Goal: Task Accomplishment & Management: Manage account settings

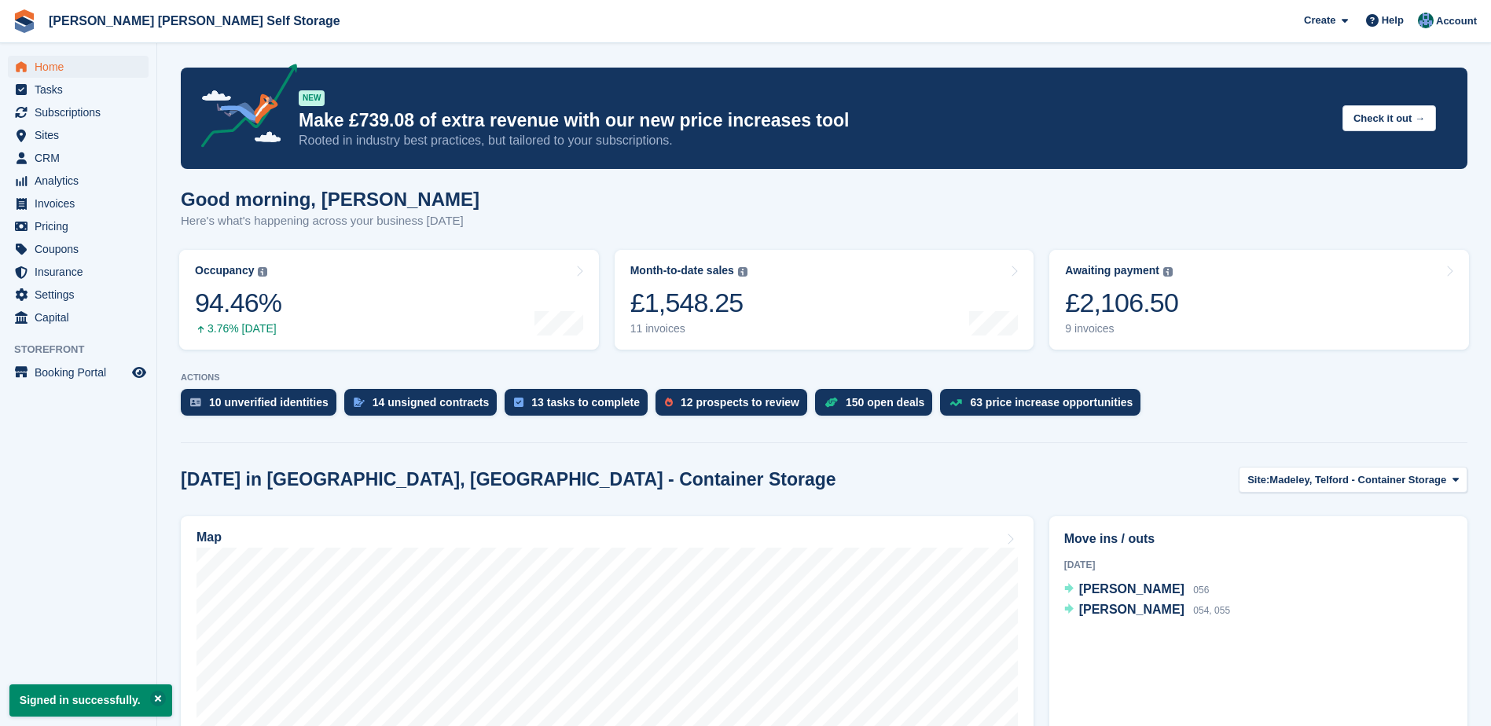
scroll to position [236, 0]
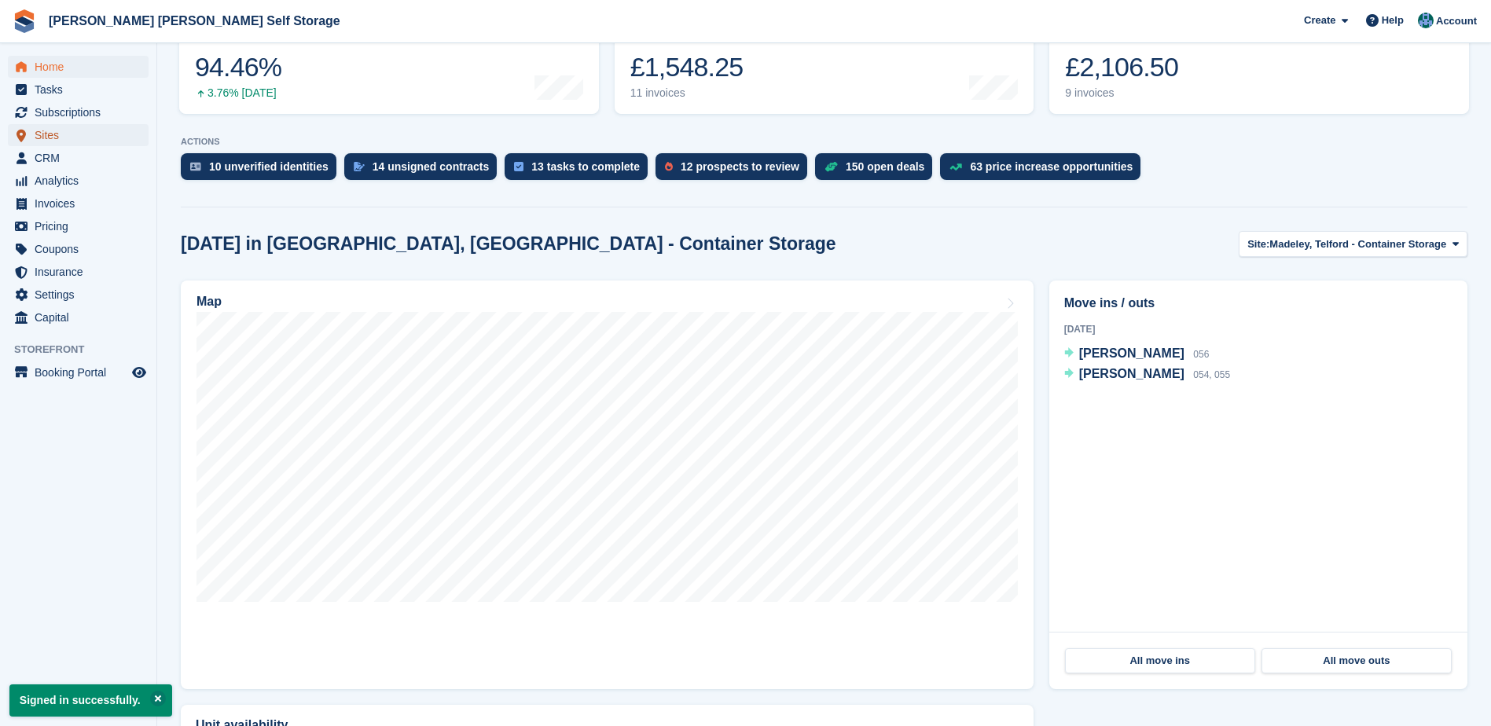
click at [50, 132] on span "Sites" at bounding box center [82, 135] width 94 height 22
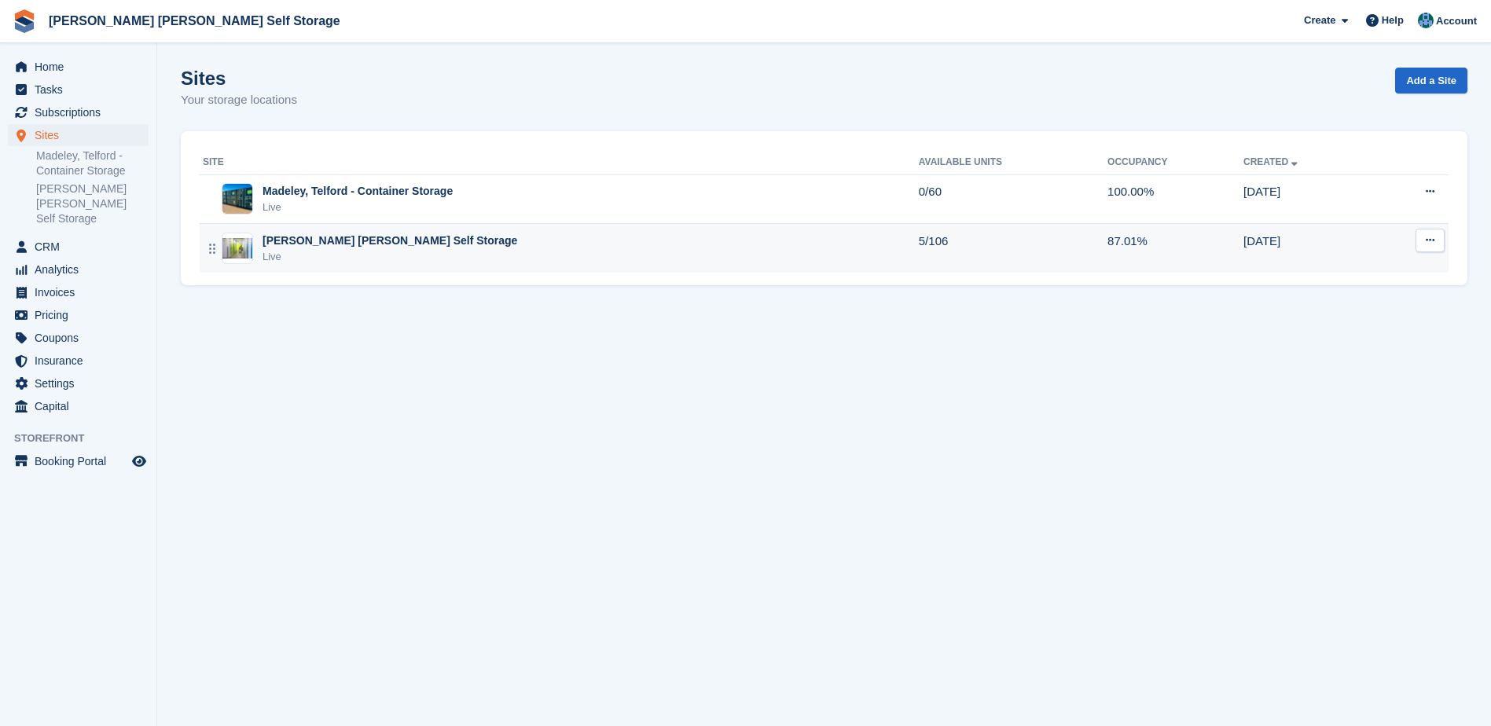
click at [354, 238] on div "[PERSON_NAME] [PERSON_NAME] Self Storage" at bounding box center [389, 241] width 255 height 17
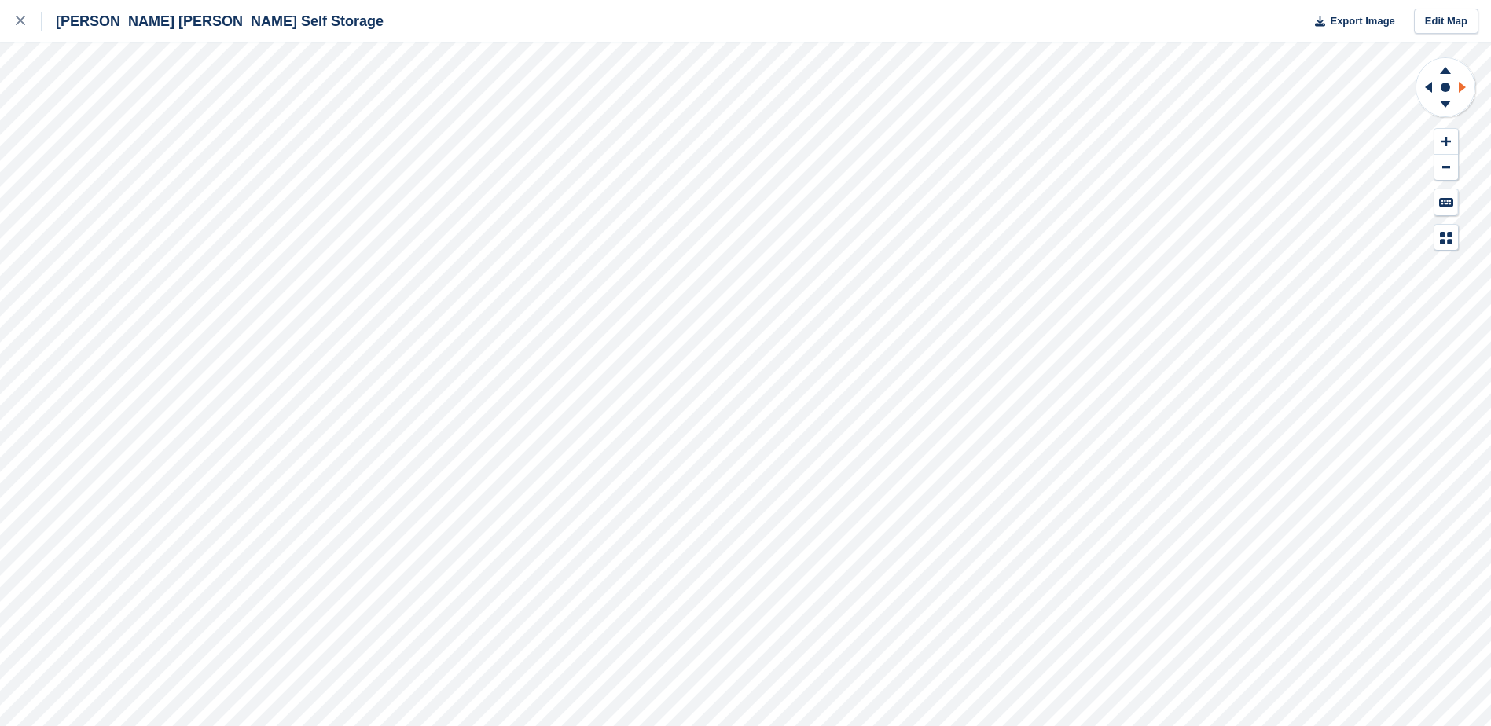
click at [1462, 89] on icon at bounding box center [1461, 87] width 7 height 11
drag, startPoint x: 1462, startPoint y: 89, endPoint x: 1426, endPoint y: 89, distance: 36.1
click at [1426, 89] on g at bounding box center [1426, 87] width 20 height 41
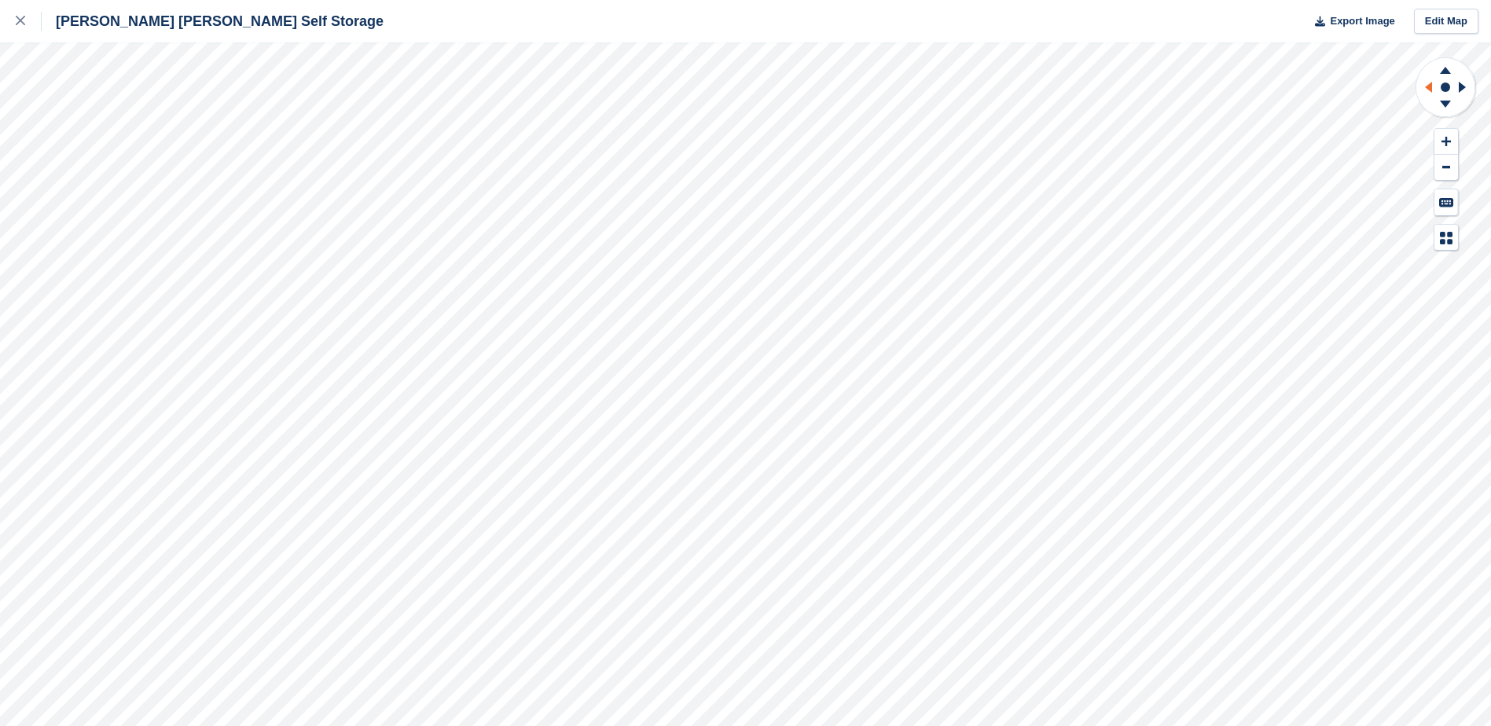
click at [1426, 89] on icon at bounding box center [1426, 87] width 20 height 41
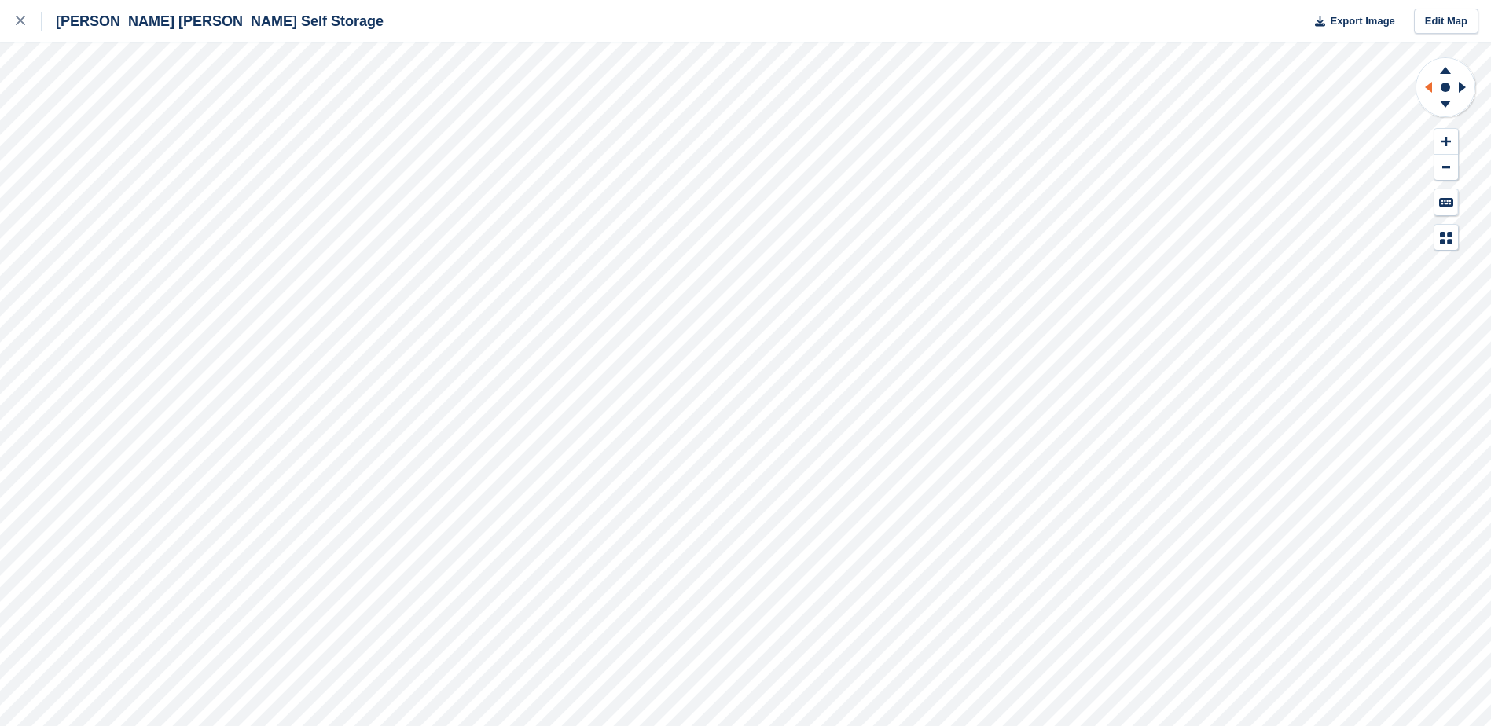
click at [1426, 89] on icon at bounding box center [1426, 87] width 20 height 41
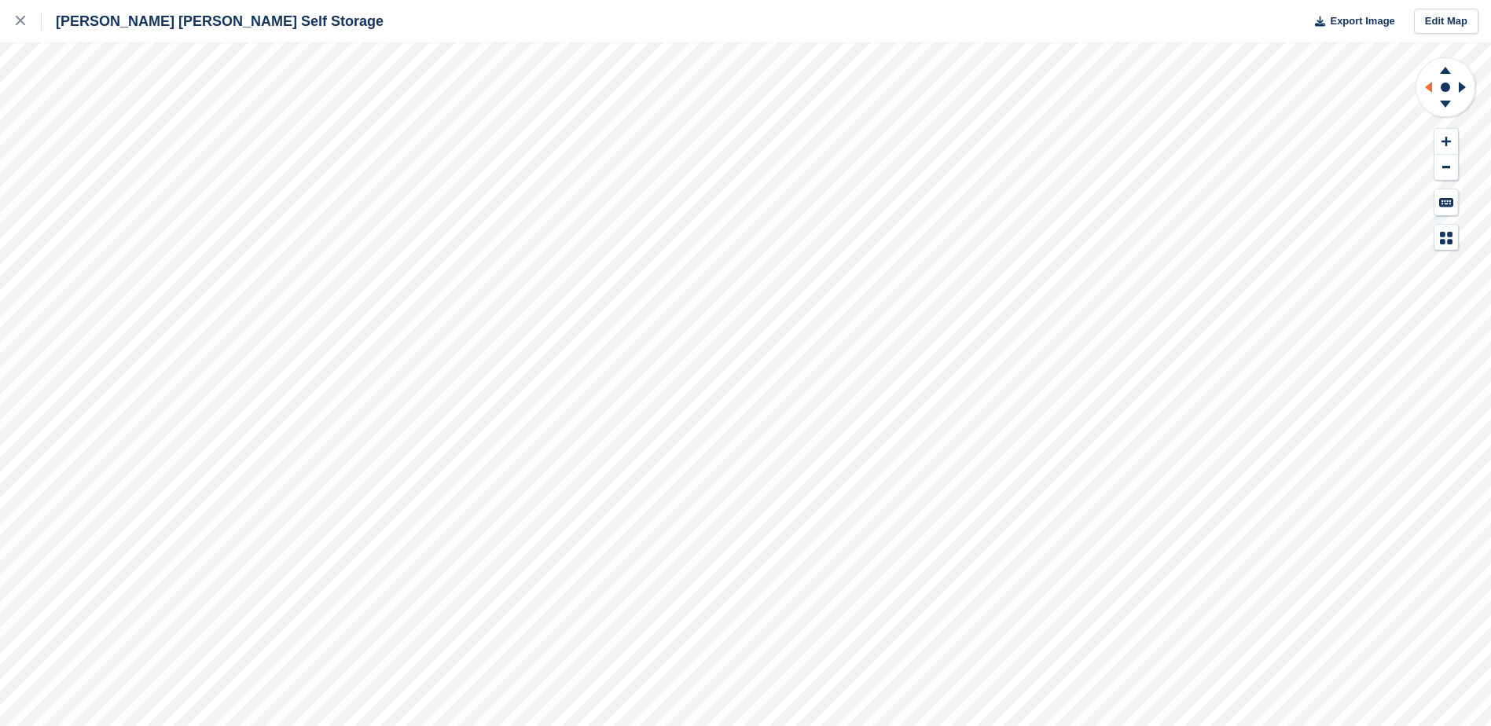
click at [1426, 89] on icon at bounding box center [1426, 87] width 20 height 41
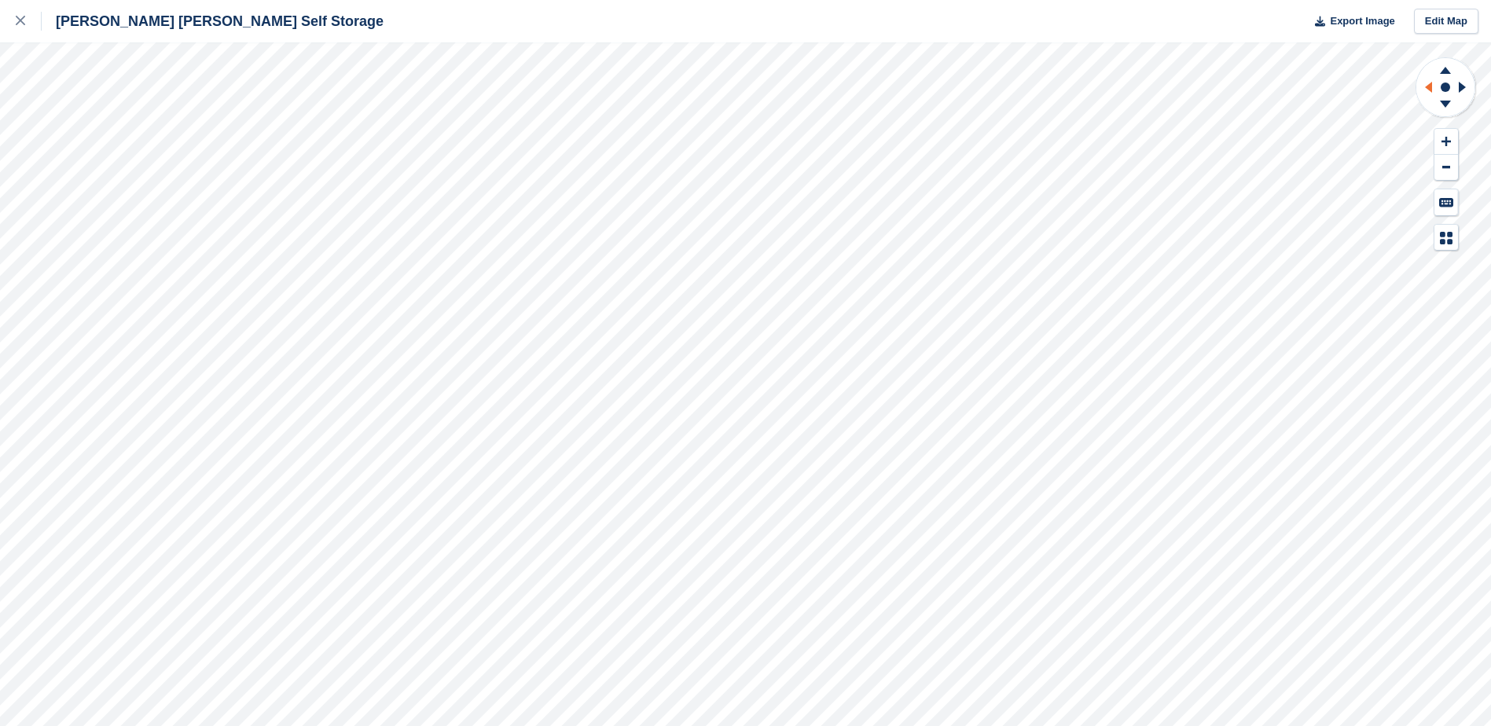
click at [1426, 89] on icon at bounding box center [1426, 87] width 20 height 41
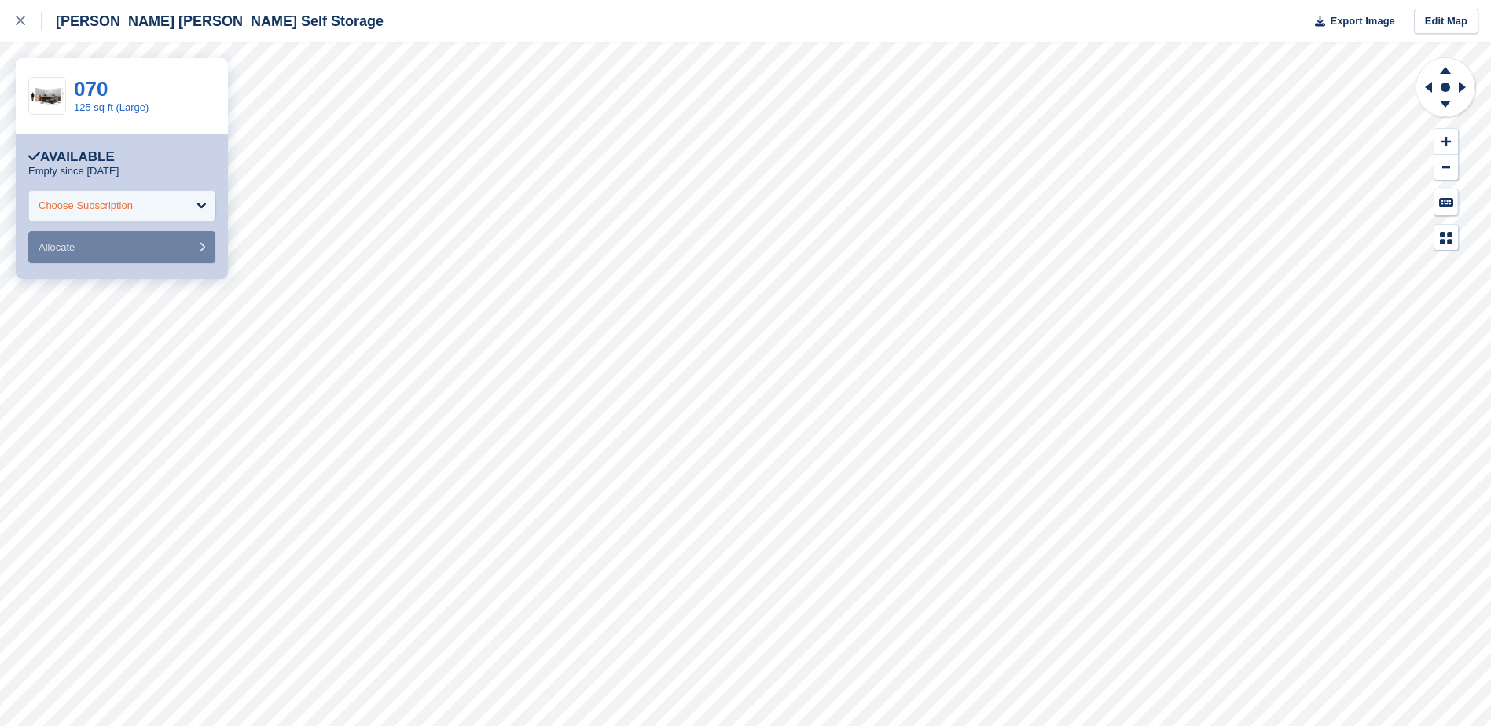
click at [193, 212] on div "Choose Subscription" at bounding box center [121, 205] width 187 height 31
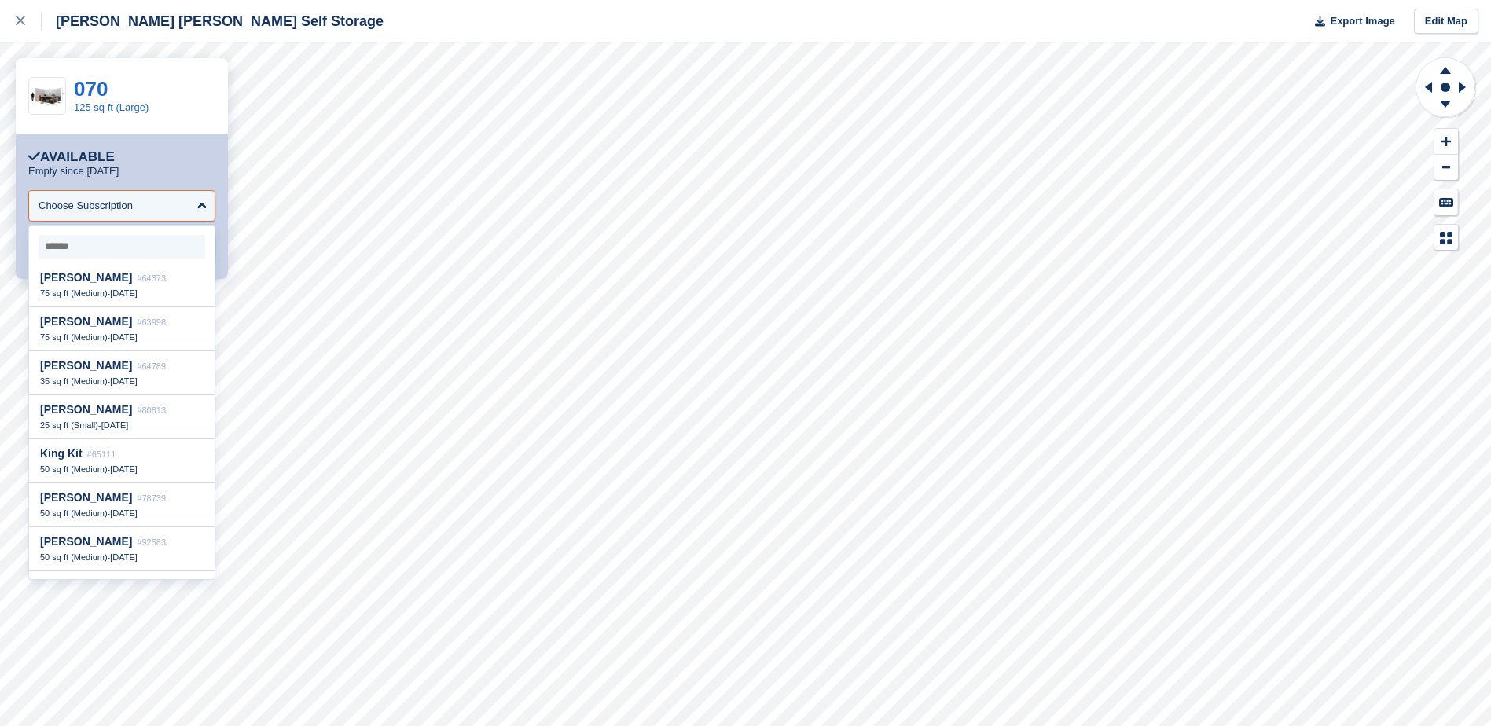
scroll to position [1936, 0]
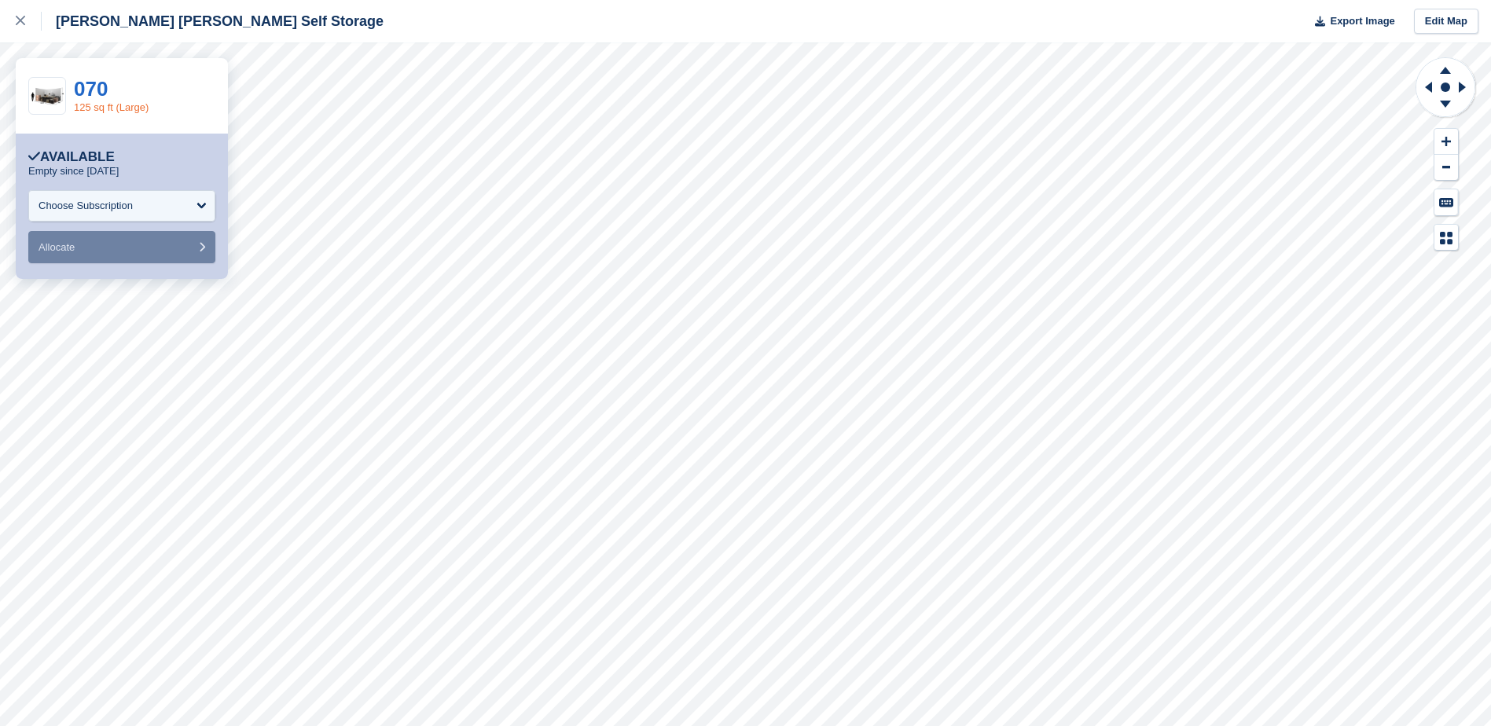
click at [111, 103] on link "125 sq ft (Large)" at bounding box center [111, 107] width 75 height 12
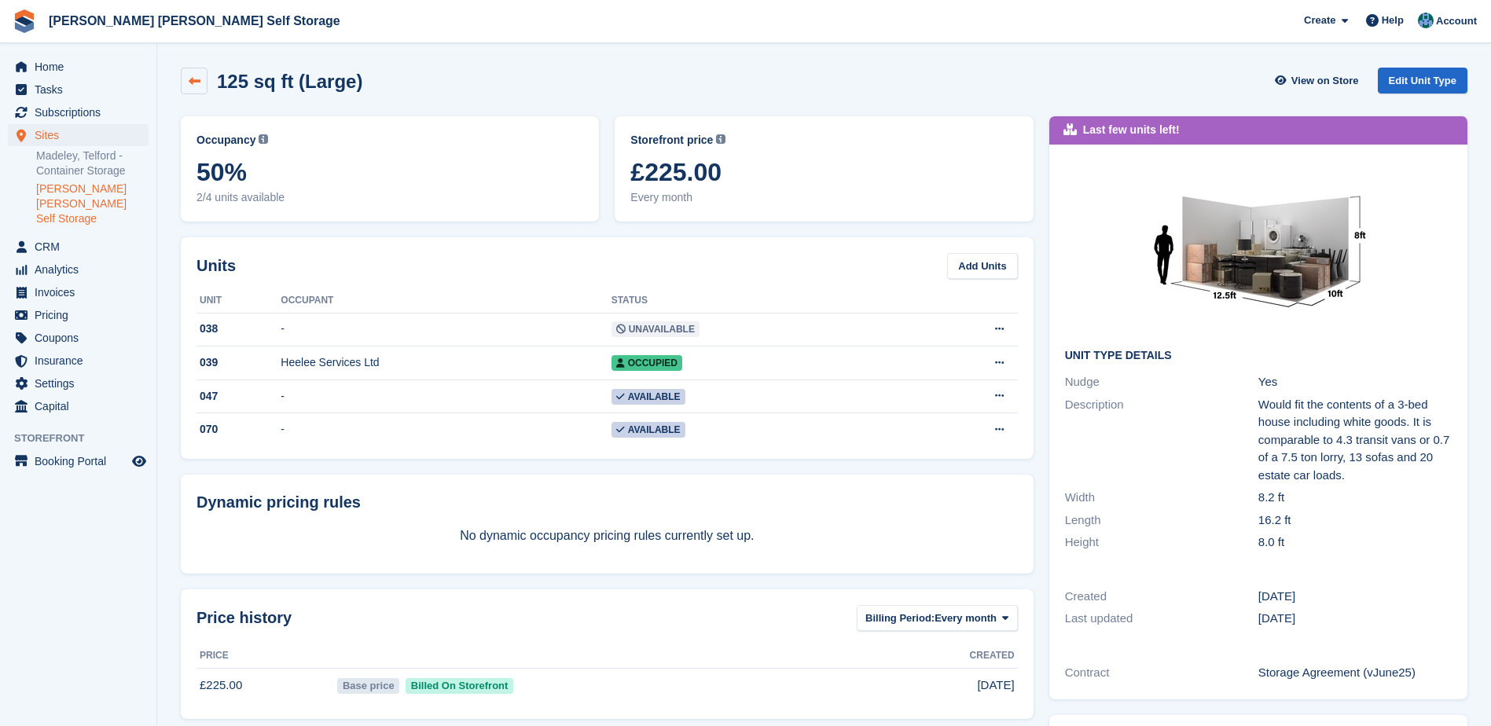
click at [197, 83] on icon at bounding box center [195, 81] width 12 height 12
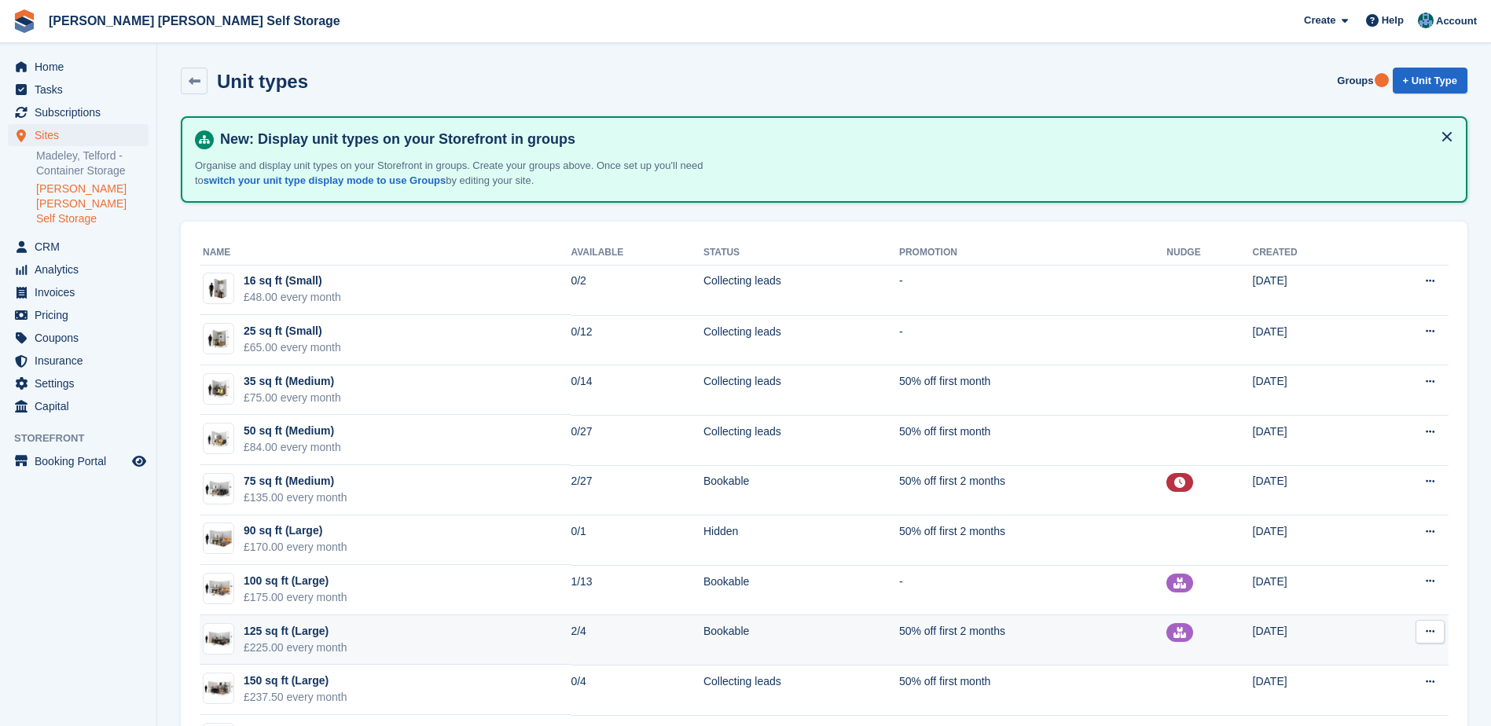
click at [398, 637] on td "125 sq ft (Large) £225.00 every month" at bounding box center [385, 640] width 371 height 50
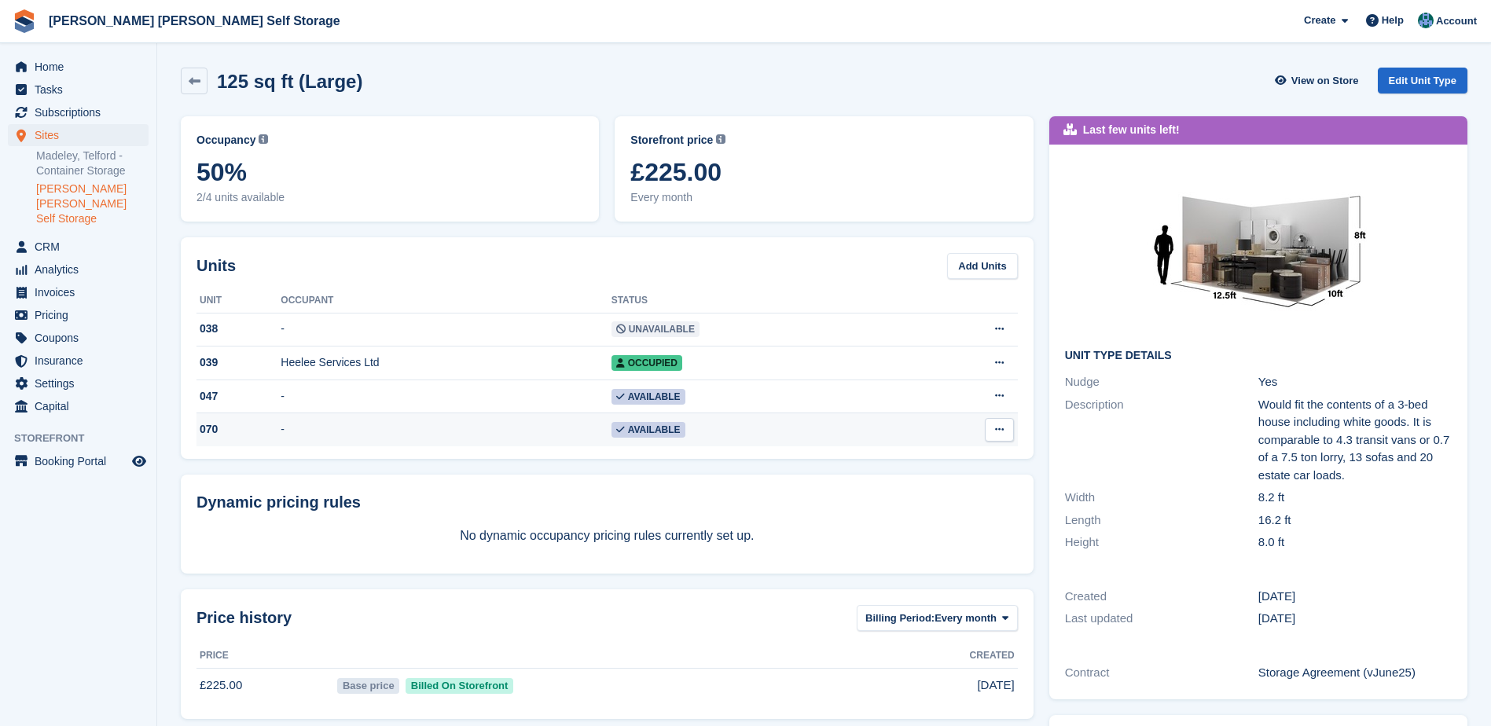
click at [970, 427] on td "Edit unit Delete unit" at bounding box center [962, 429] width 111 height 33
click at [989, 430] on button at bounding box center [999, 430] width 29 height 24
click at [923, 471] on p "Edit unit" at bounding box center [938, 460] width 137 height 20
click at [641, 427] on span "Available" at bounding box center [648, 430] width 74 height 16
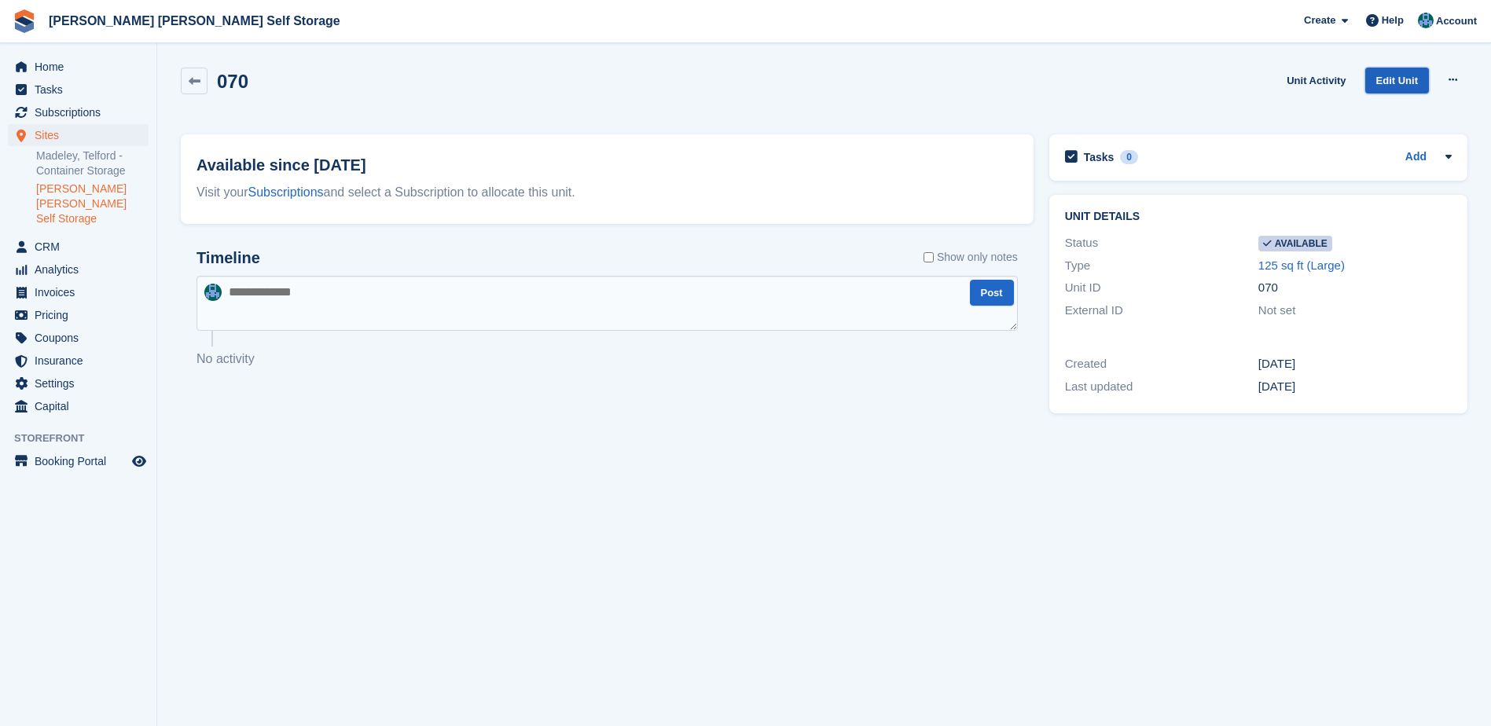
click at [1381, 72] on link "Edit Unit" at bounding box center [1397, 81] width 64 height 26
click at [1316, 84] on link "Unit Activity" at bounding box center [1316, 81] width 72 height 26
click at [1445, 76] on button at bounding box center [1452, 80] width 29 height 24
click at [1436, 112] on p "Make unavailable" at bounding box center [1391, 111] width 137 height 20
